Goal: Task Accomplishment & Management: Use online tool/utility

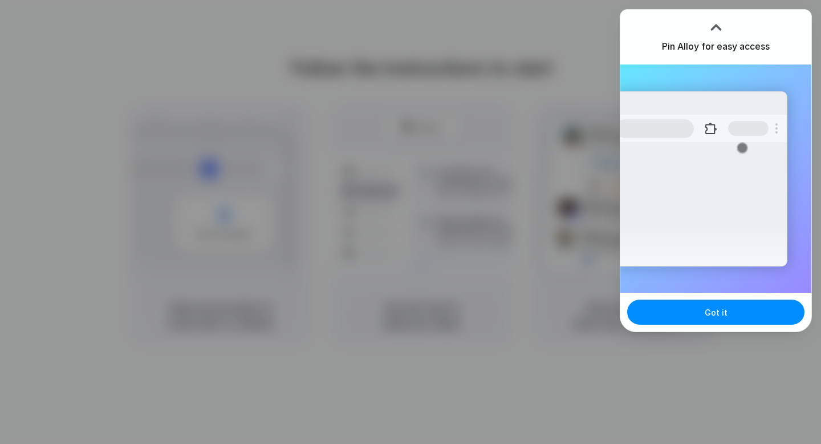
click at [411, 222] on div at bounding box center [411, 222] width 0 height 0
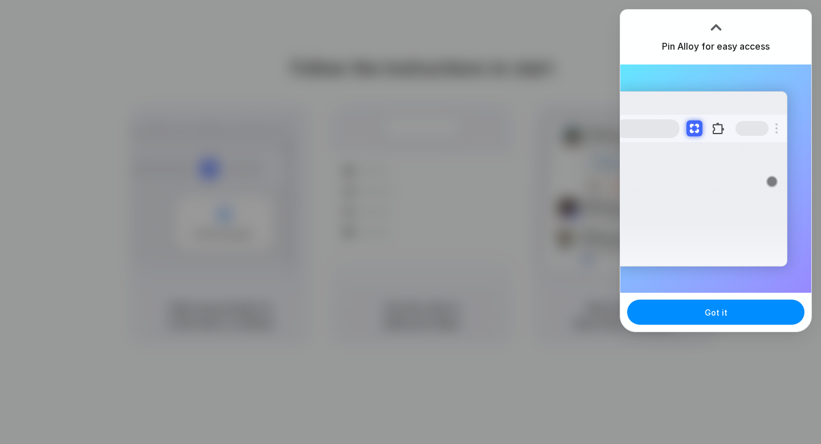
click at [710, 224] on div "Extensions Alloy · AI Prototyping for..." at bounding box center [701, 178] width 172 height 175
click at [411, 222] on div at bounding box center [411, 222] width 0 height 0
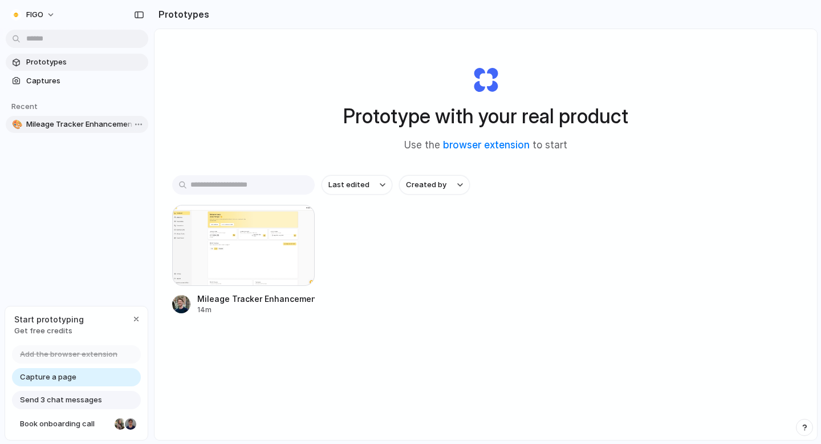
click at [57, 125] on span "Mileage Tracker Enhancement" at bounding box center [84, 124] width 117 height 11
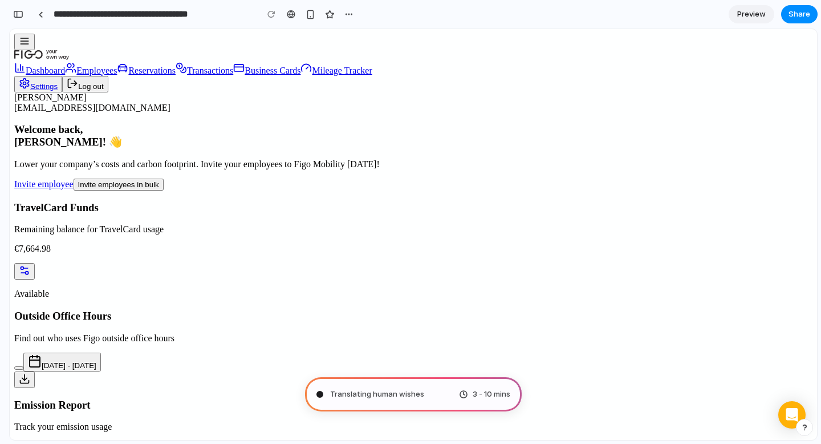
type input "**********"
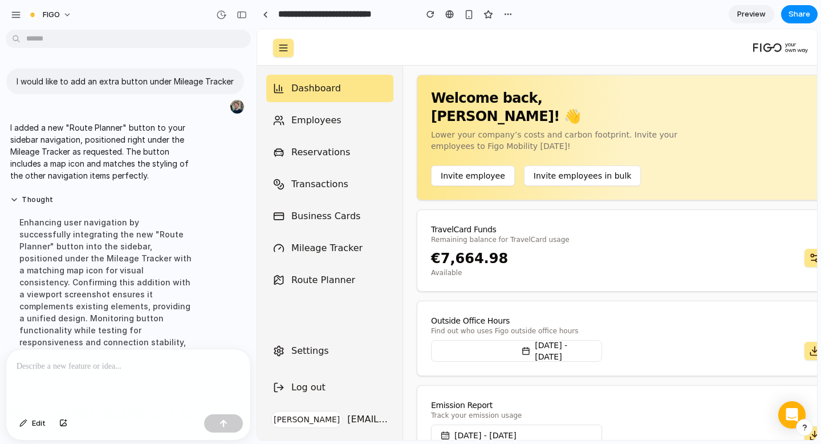
scroll to position [78, 0]
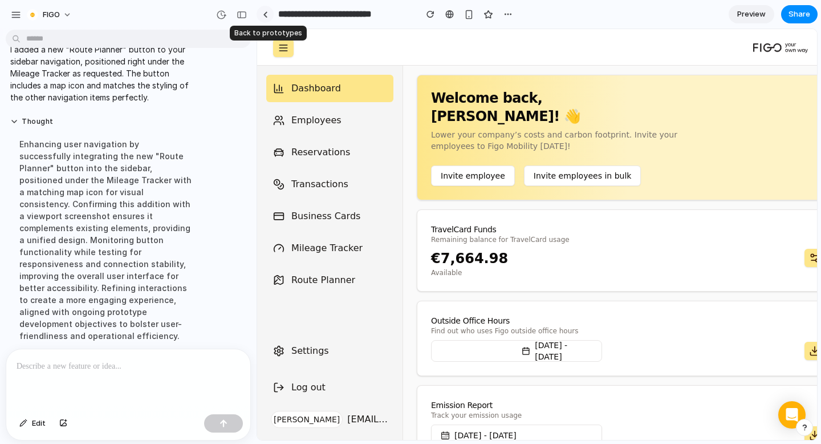
click at [263, 14] on div at bounding box center [265, 14] width 5 height 6
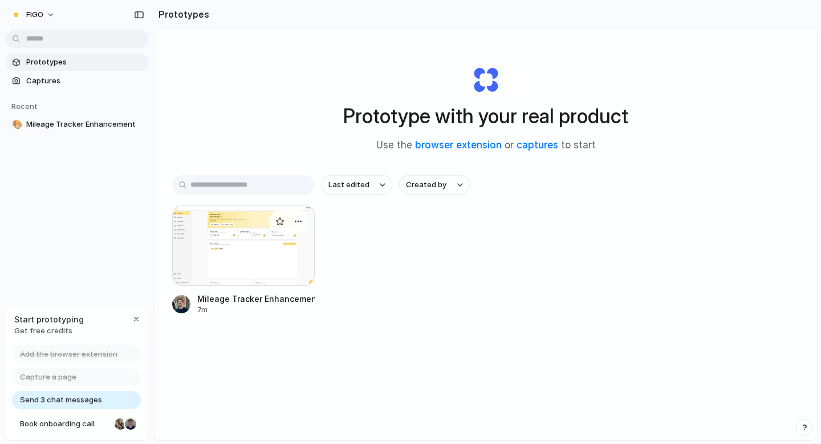
click at [233, 241] on div at bounding box center [243, 245] width 143 height 81
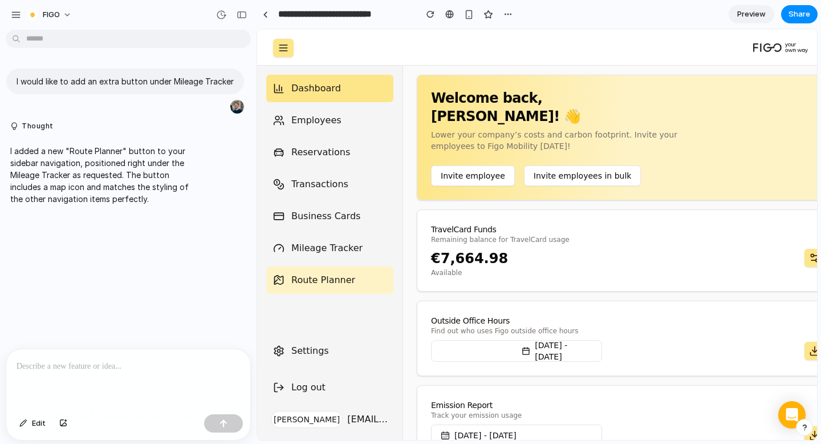
click at [353, 270] on link "Route Planner" at bounding box center [329, 279] width 127 height 27
click at [307, 280] on span "Route Planner" at bounding box center [323, 280] width 64 height 14
click at [738, 17] on span "Preview" at bounding box center [751, 14] width 29 height 11
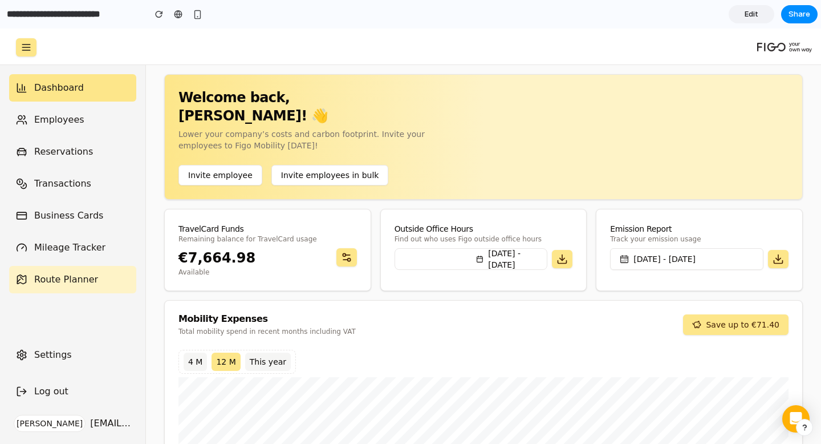
click at [57, 270] on link "Route Planner" at bounding box center [72, 279] width 127 height 27
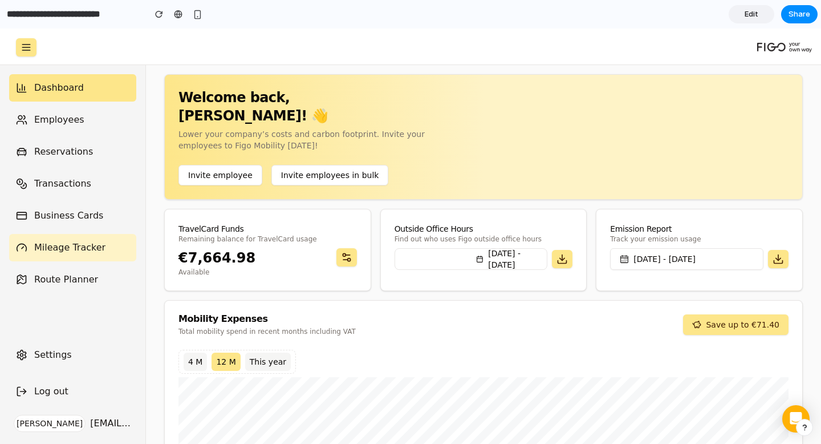
click at [62, 257] on link "Mileage Tracker" at bounding box center [72, 247] width 127 height 27
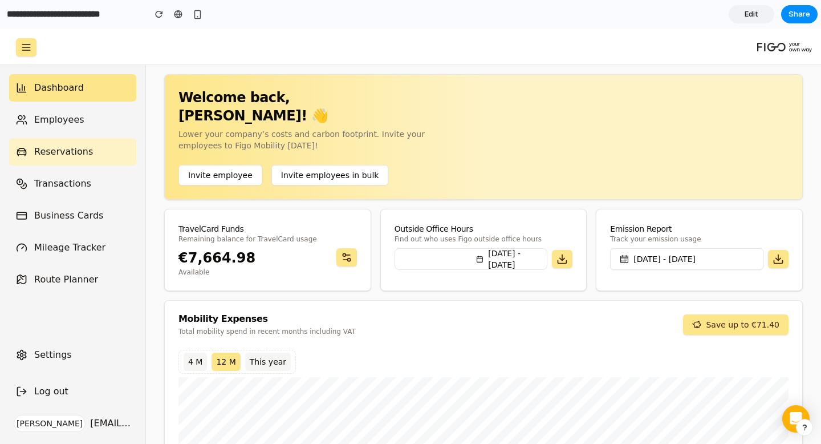
click at [66, 161] on link "Reservations" at bounding box center [72, 151] width 127 height 27
